Goal: Task Accomplishment & Management: Complete application form

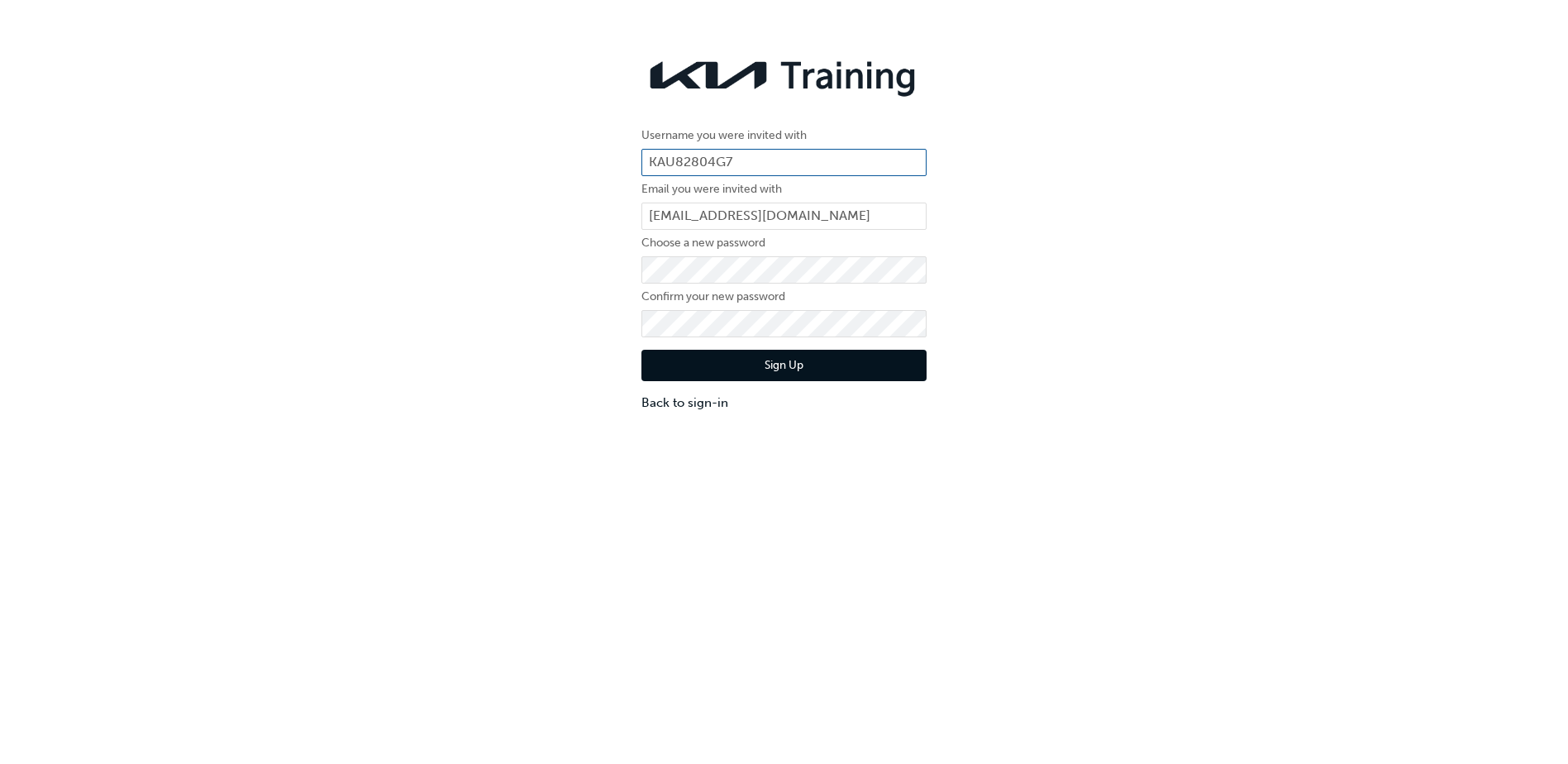
click at [758, 159] on input "KAU82804G7" at bounding box center [784, 163] width 285 height 28
click button "Sign Up" at bounding box center [784, 365] width 285 height 31
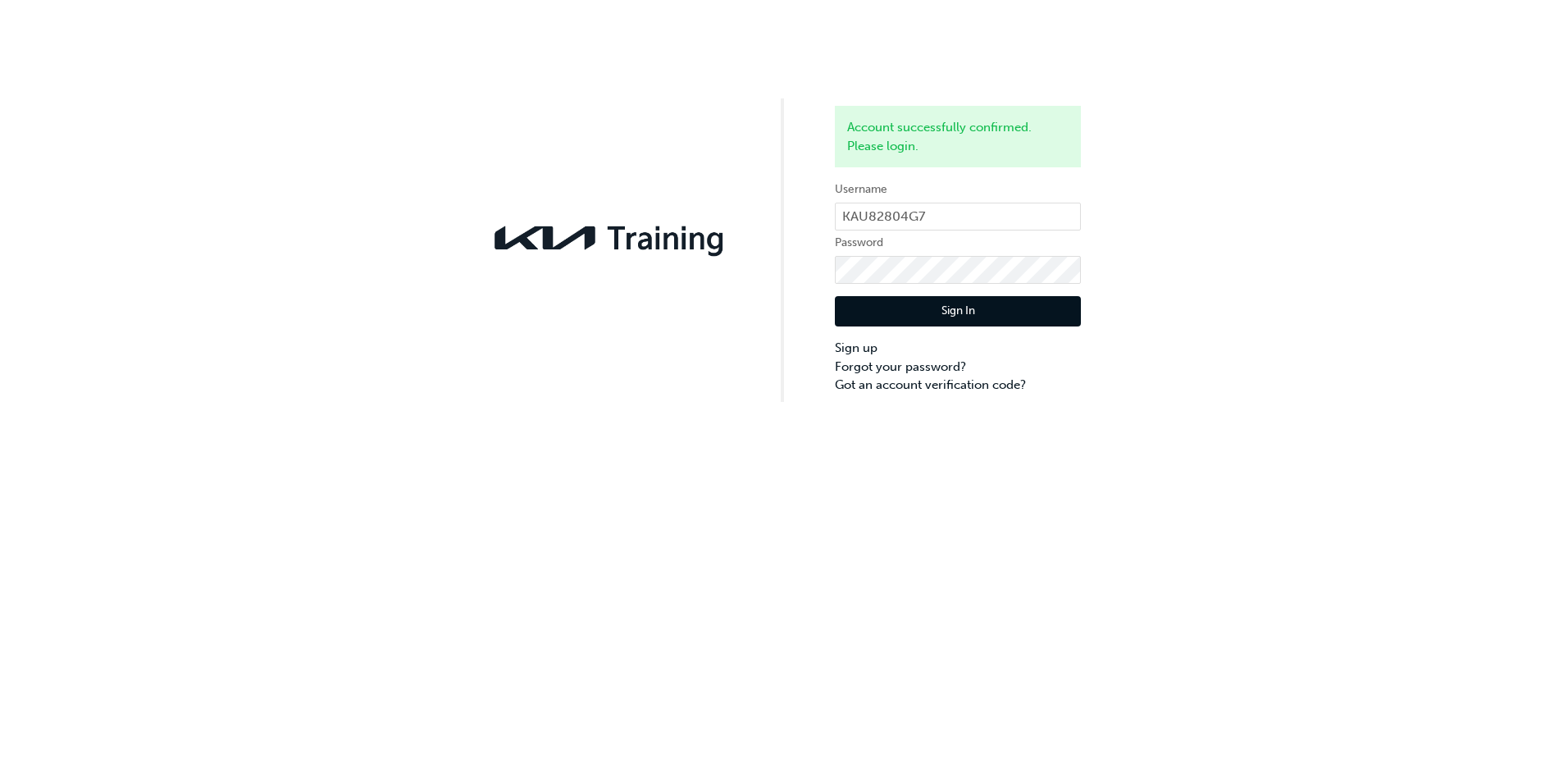
click at [934, 308] on button "Sign In" at bounding box center [957, 312] width 246 height 31
